Goal: Book appointment/travel/reservation

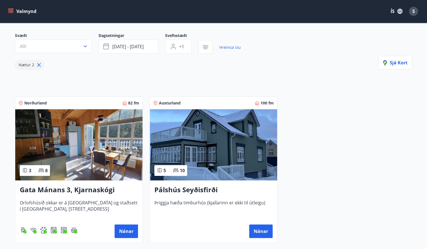
scroll to position [85, 0]
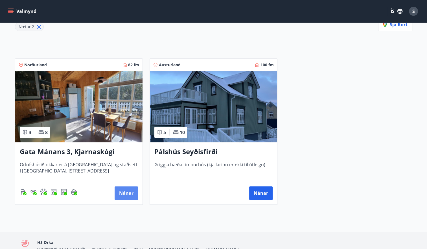
click at [128, 191] on button "Nánar" at bounding box center [126, 193] width 23 height 14
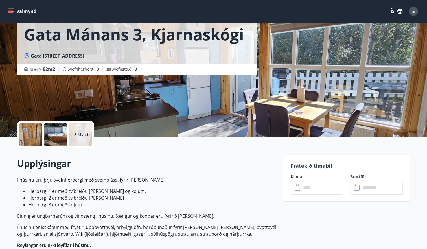
scroll to position [56, 0]
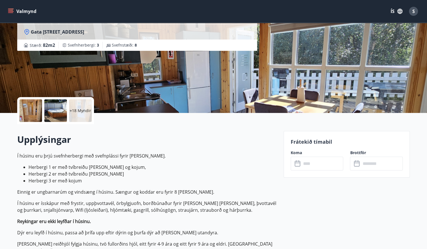
click at [299, 164] on icon at bounding box center [298, 164] width 6 height 6
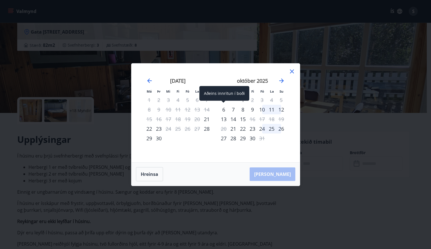
click at [223, 110] on div "6" at bounding box center [224, 110] width 10 height 10
click at [224, 110] on div "6" at bounding box center [224, 110] width 10 height 10
click at [291, 72] on icon at bounding box center [292, 71] width 4 height 4
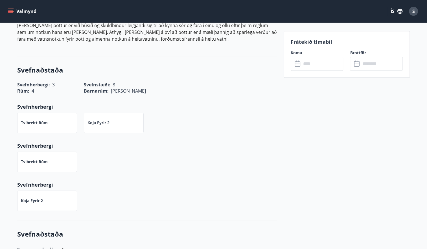
scroll to position [339, 0]
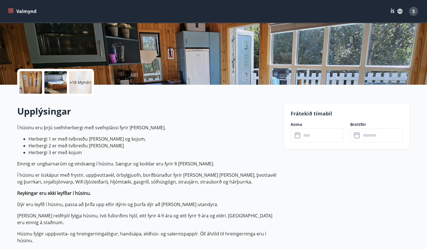
scroll to position [1, 0]
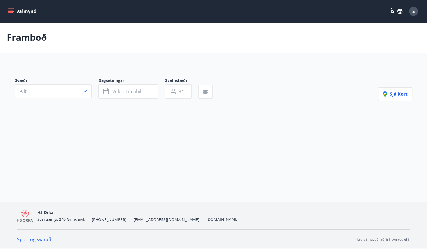
type input "*"
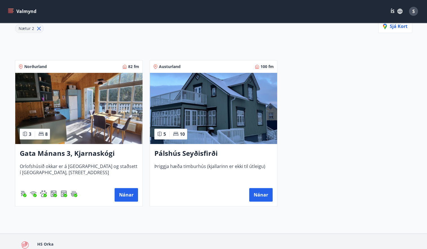
scroll to position [29, 0]
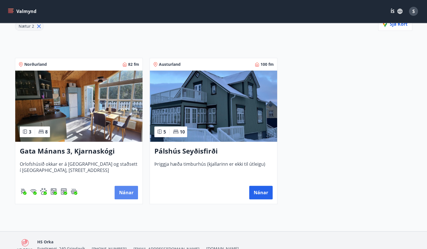
click at [123, 192] on button "Nánar" at bounding box center [126, 193] width 23 height 14
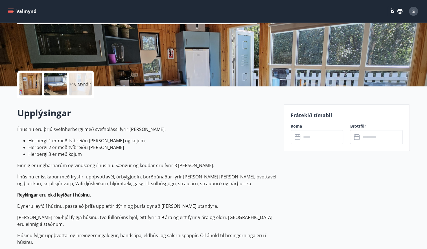
scroll to position [85, 0]
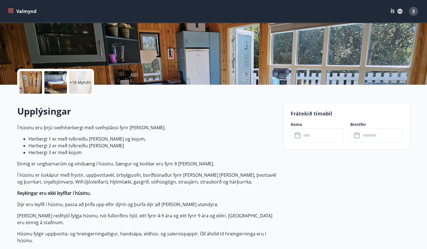
click at [299, 135] on icon at bounding box center [298, 135] width 7 height 7
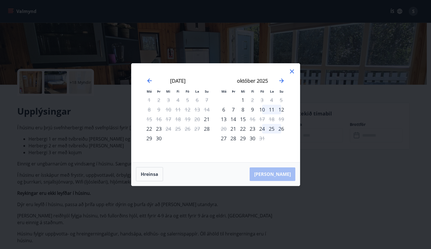
click at [223, 118] on div "13" at bounding box center [224, 119] width 10 height 10
click at [224, 119] on div "13" at bounding box center [224, 119] width 10 height 10
click at [223, 109] on div "6" at bounding box center [224, 110] width 10 height 10
click at [285, 108] on div "12" at bounding box center [282, 110] width 10 height 10
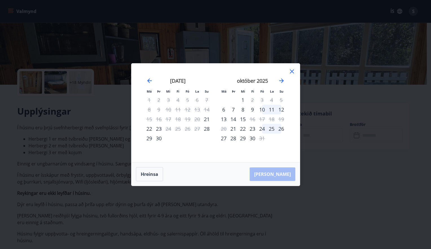
click at [268, 108] on div "11" at bounding box center [272, 110] width 10 height 10
click at [222, 108] on div "6" at bounding box center [224, 110] width 10 height 10
click at [225, 108] on div "6" at bounding box center [224, 110] width 10 height 10
click at [279, 108] on div "12" at bounding box center [282, 110] width 10 height 10
click at [285, 173] on div "[PERSON_NAME]" at bounding box center [216, 174] width 169 height 23
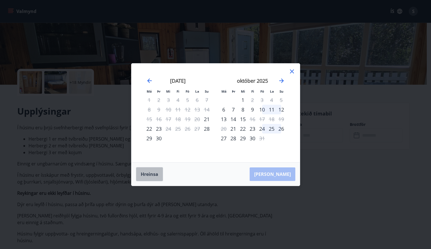
click at [156, 173] on button "Hreinsa" at bounding box center [149, 174] width 27 height 14
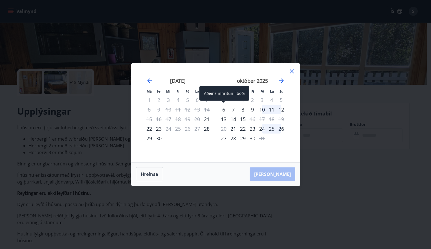
click at [222, 108] on div "6" at bounding box center [224, 110] width 10 height 10
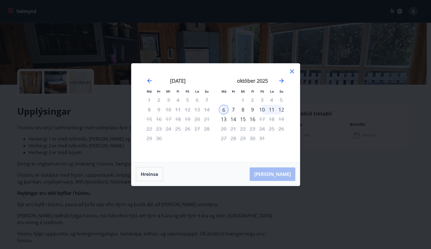
click at [283, 110] on div "12" at bounding box center [282, 110] width 10 height 10
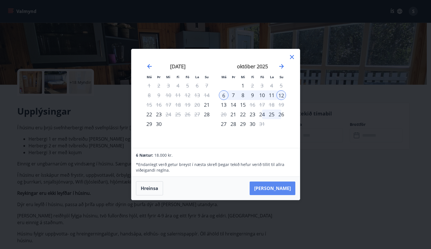
click at [280, 186] on button "[PERSON_NAME]" at bounding box center [273, 188] width 46 height 14
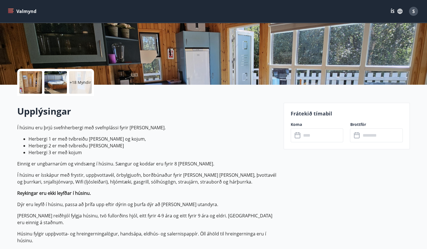
type input "******"
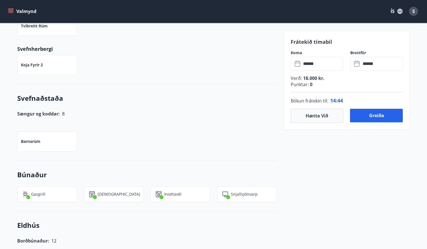
scroll to position [452, 0]
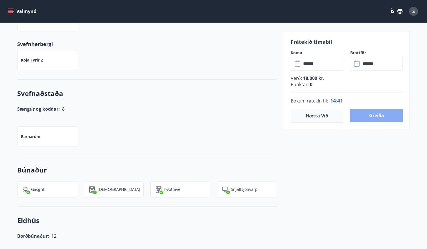
click at [373, 117] on button "Greiða" at bounding box center [376, 116] width 53 height 14
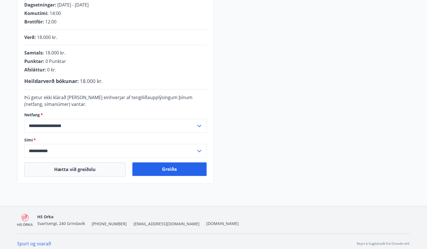
scroll to position [124, 0]
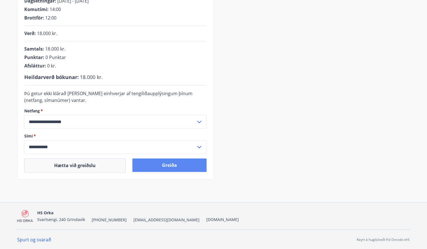
click at [184, 168] on button "Greiða" at bounding box center [169, 165] width 74 height 14
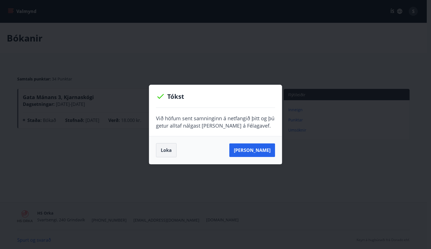
click at [170, 154] on button "Loka" at bounding box center [166, 150] width 21 height 14
